Goal: Task Accomplishment & Management: Manage account settings

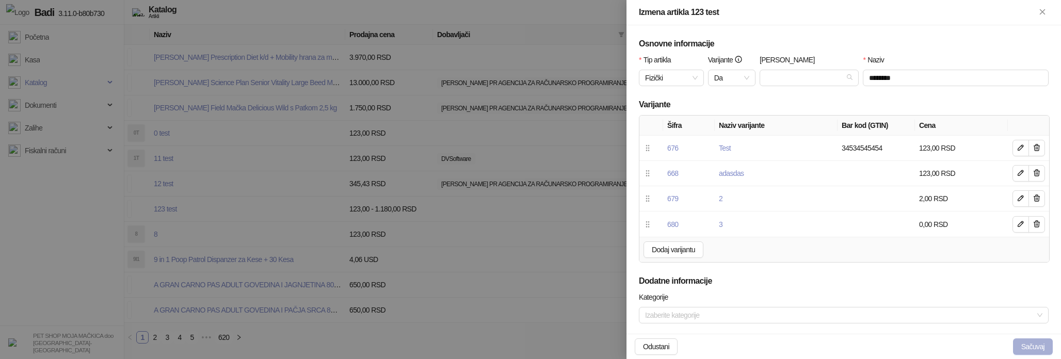
click at [1033, 352] on button "Sačuvaj" at bounding box center [1033, 346] width 40 height 17
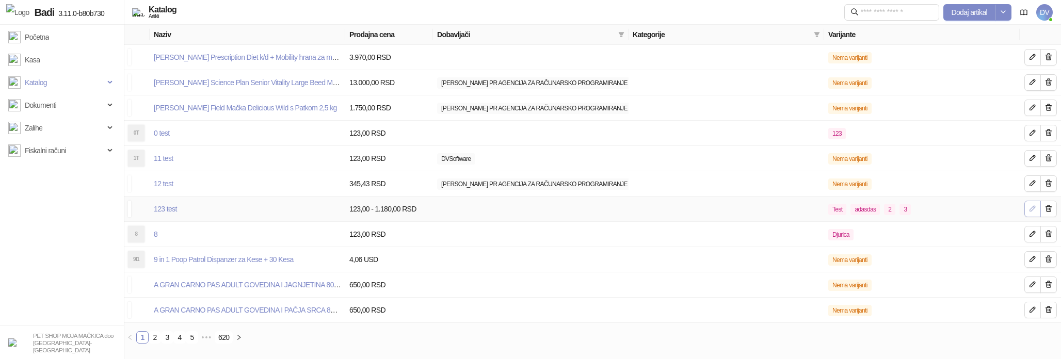
click at [1032, 207] on icon "button" at bounding box center [1032, 208] width 8 height 8
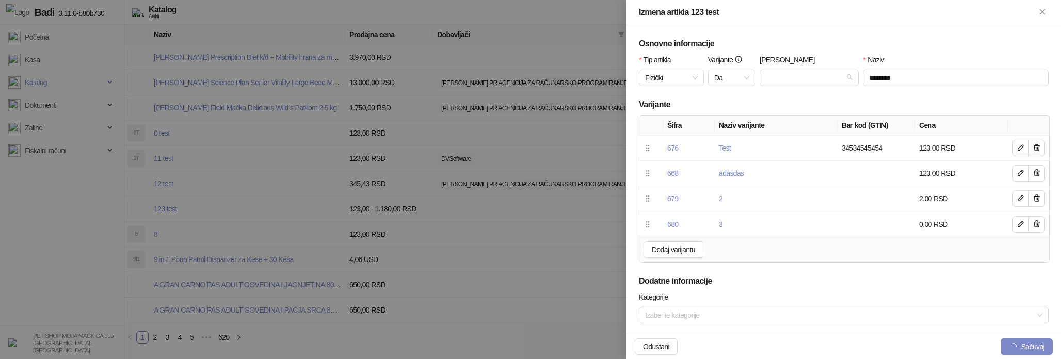
scroll to position [429, 0]
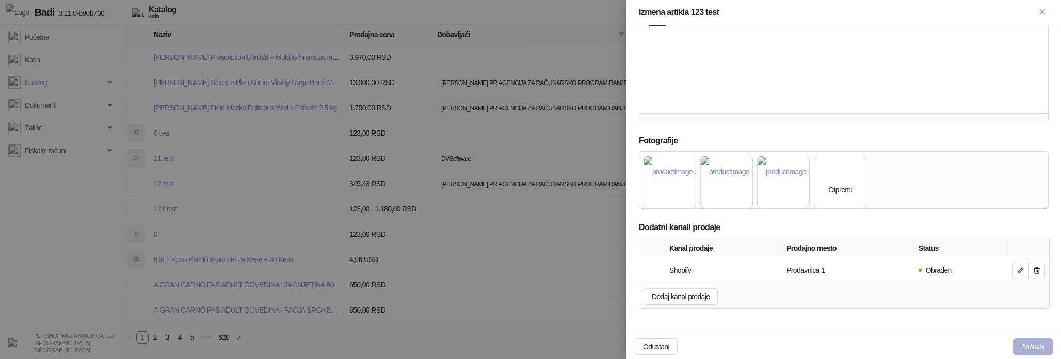
click at [1027, 347] on button "Sačuvaj" at bounding box center [1033, 346] width 40 height 17
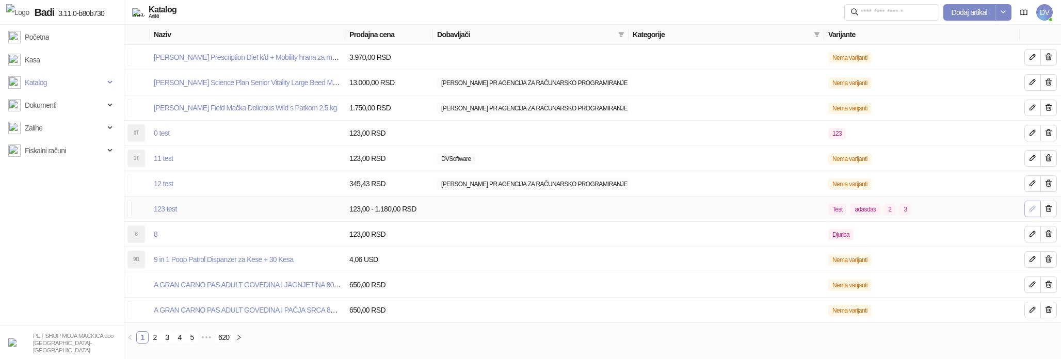
click at [1031, 211] on icon "button" at bounding box center [1032, 208] width 5 height 5
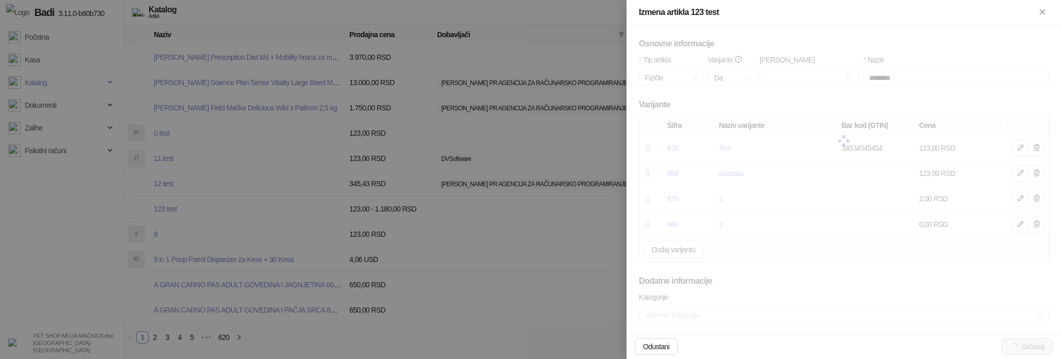
scroll to position [429, 0]
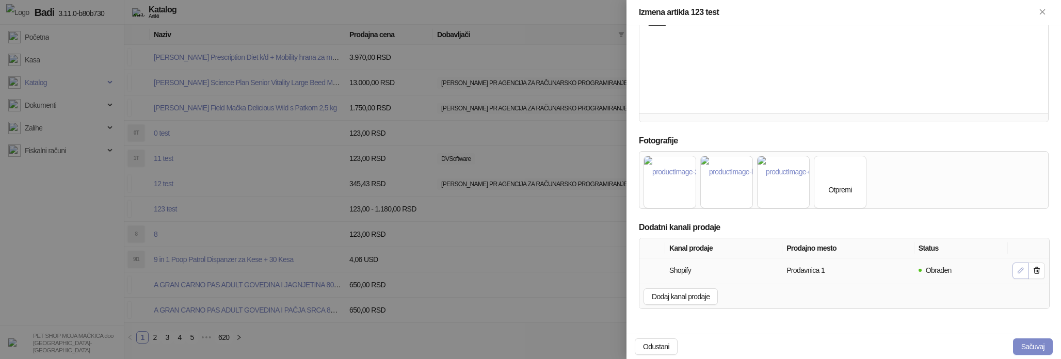
click at [1019, 268] on icon "button" at bounding box center [1020, 270] width 8 height 8
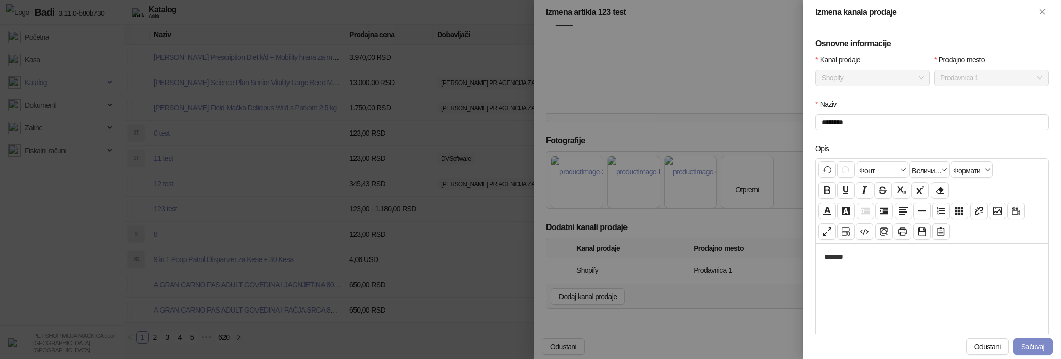
scroll to position [289, 0]
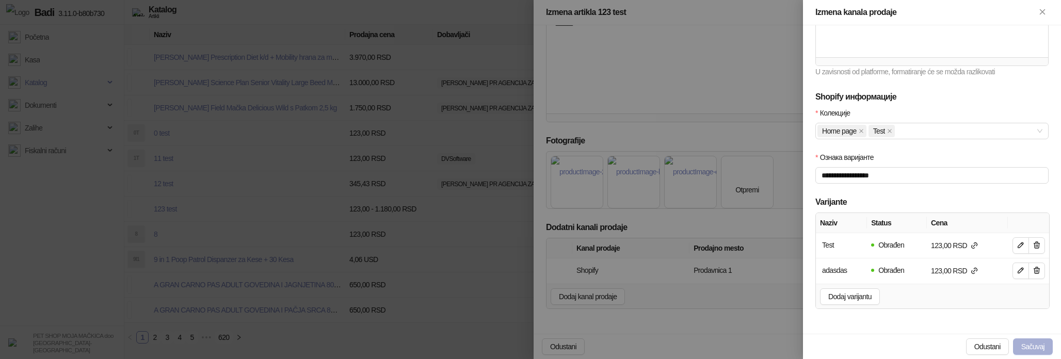
click at [1030, 347] on button "Sačuvaj" at bounding box center [1033, 346] width 40 height 17
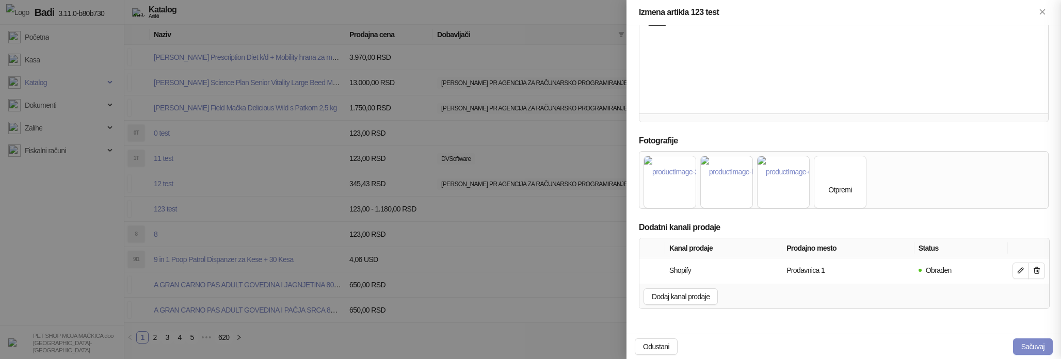
scroll to position [179, 0]
click at [1030, 347] on button "Sačuvaj" at bounding box center [1033, 346] width 40 height 17
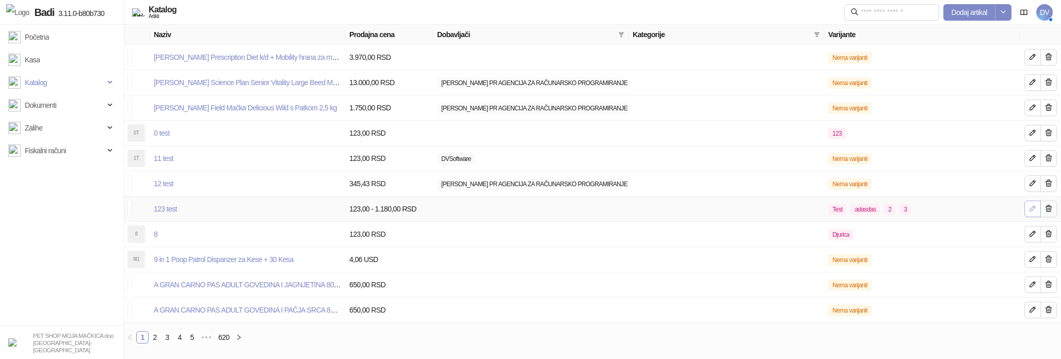
click at [1031, 209] on icon "button" at bounding box center [1032, 208] width 8 height 8
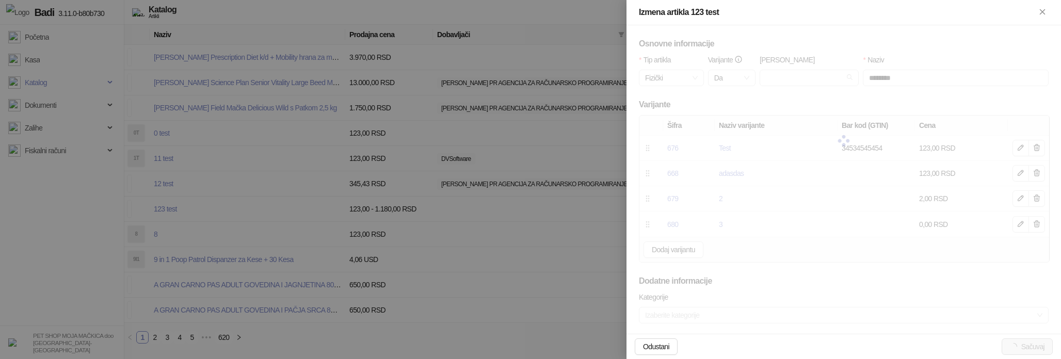
scroll to position [429, 0]
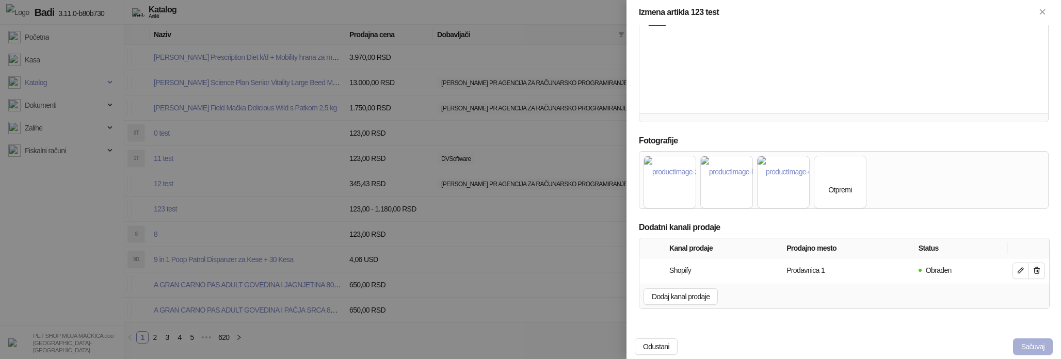
click at [1025, 346] on button "Sačuvaj" at bounding box center [1033, 346] width 40 height 17
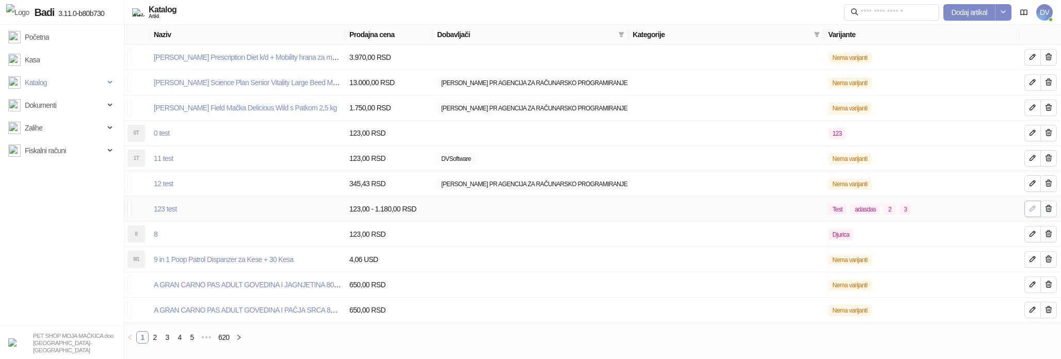
click at [1028, 214] on span "button" at bounding box center [1032, 208] width 8 height 9
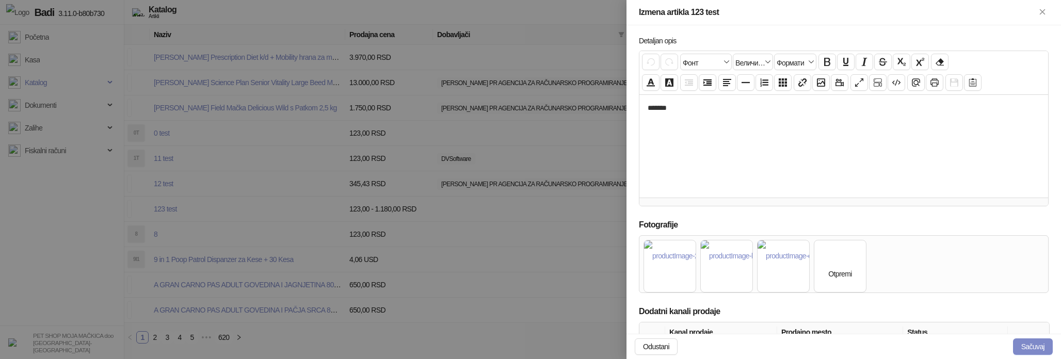
scroll to position [347, 0]
click at [840, 260] on img at bounding box center [840, 260] width 0 height 0
click at [1040, 343] on button "Sačuvaj" at bounding box center [1033, 346] width 40 height 17
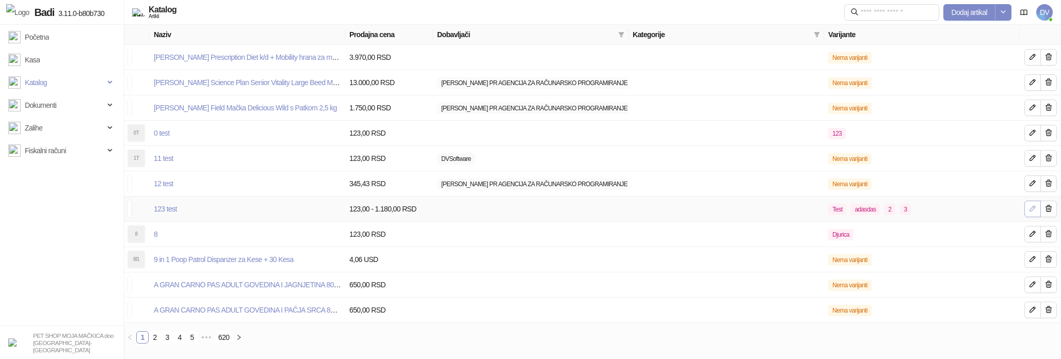
click at [1032, 208] on icon "button" at bounding box center [1032, 208] width 8 height 8
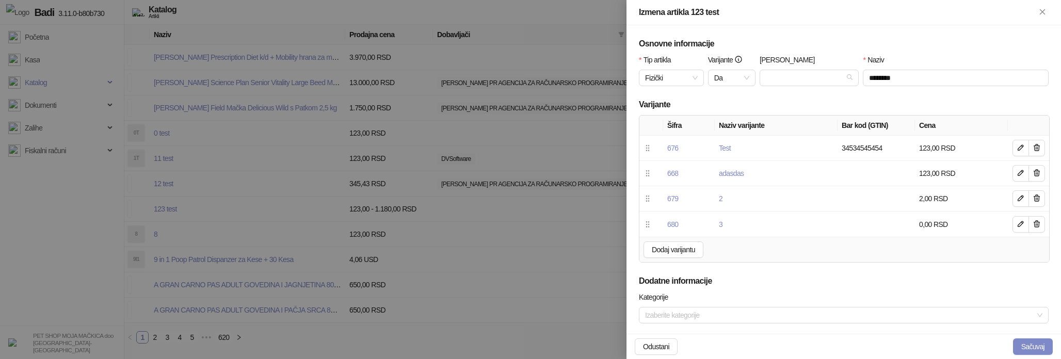
scroll to position [429, 0]
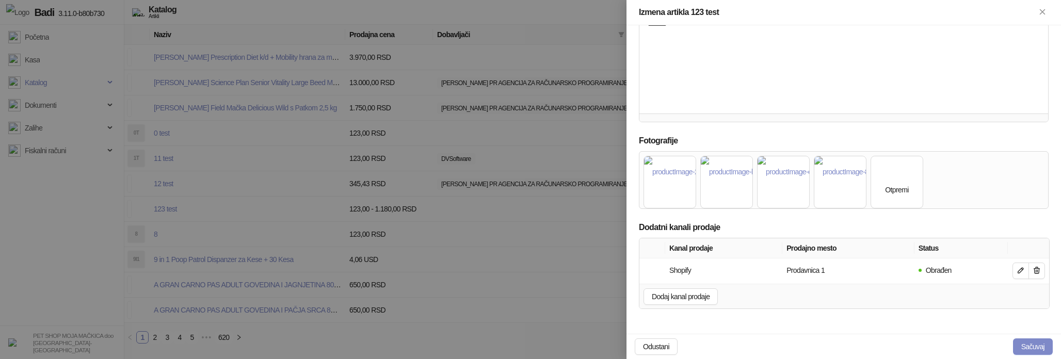
click at [898, 188] on div "Otpremi" at bounding box center [896, 189] width 23 height 11
click at [1020, 344] on button "Sačuvaj" at bounding box center [1033, 346] width 40 height 17
